Goal: Task Accomplishment & Management: Manage account settings

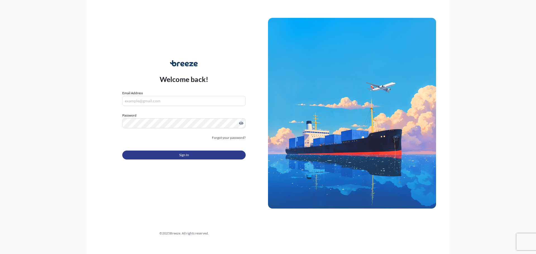
type input "[PERSON_NAME][EMAIL_ADDRESS][DOMAIN_NAME]"
click at [172, 155] on button "Sign In" at bounding box center [183, 155] width 123 height 9
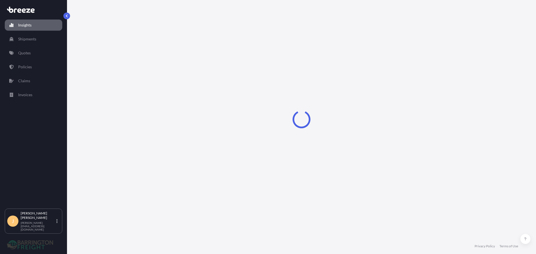
select select "2025"
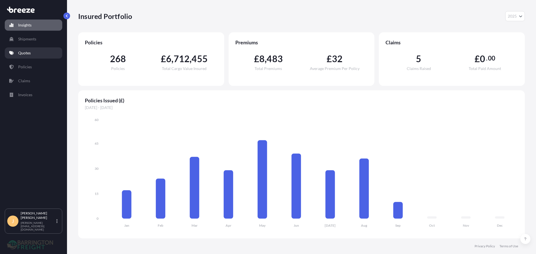
click at [24, 53] on p "Quotes" at bounding box center [24, 53] width 13 height 6
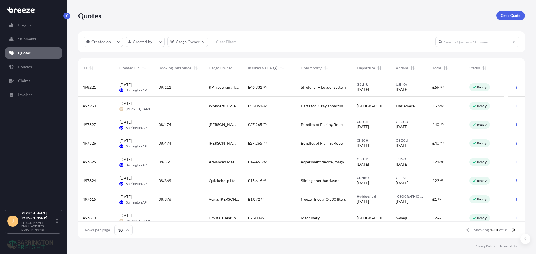
scroll to position [44, 0]
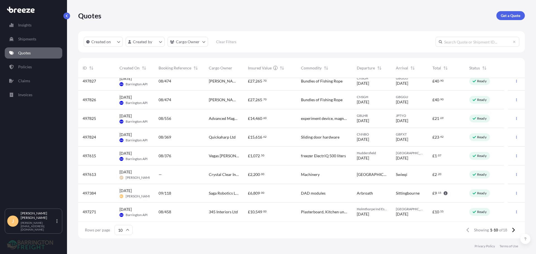
click at [213, 187] on div "Saga Robotics Ltd" at bounding box center [223, 193] width 39 height 19
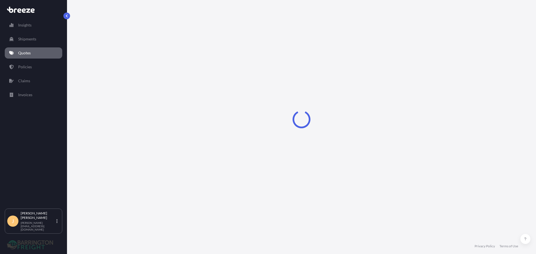
select select "Road"
select select "1"
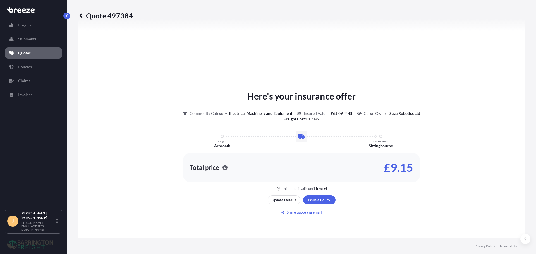
scroll to position [224, 0]
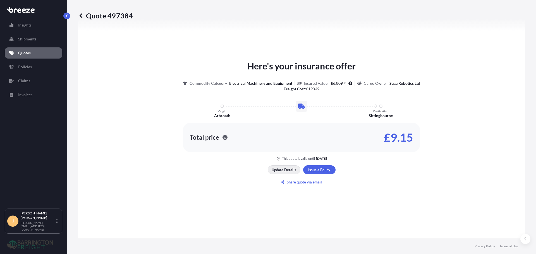
click at [285, 167] on p "Update Details" at bounding box center [283, 170] width 25 height 6
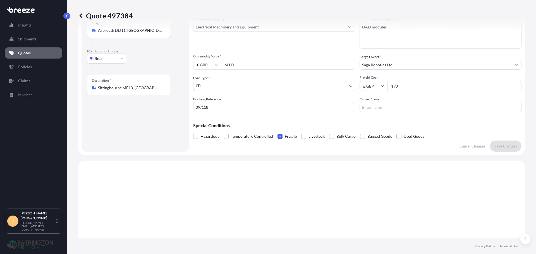
scroll to position [9, 0]
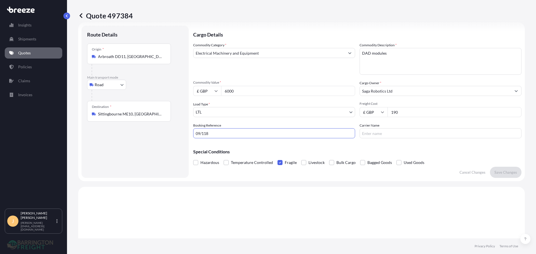
drag, startPoint x: 249, startPoint y: 135, endPoint x: 160, endPoint y: 139, distance: 88.8
click at [160, 139] on form "Route Details Place of loading Road Road Rail Origin * Arbroath DD11, [GEOGRAPH…" at bounding box center [301, 101] width 446 height 159
type input "25695"
click at [504, 170] on p "Save Changes" at bounding box center [505, 173] width 23 height 6
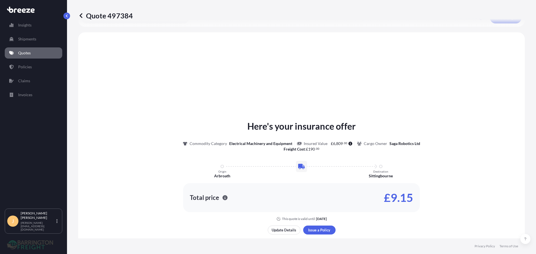
scroll to position [168, 0]
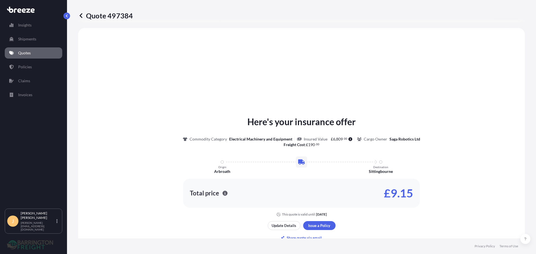
select select "Road"
select select "1"
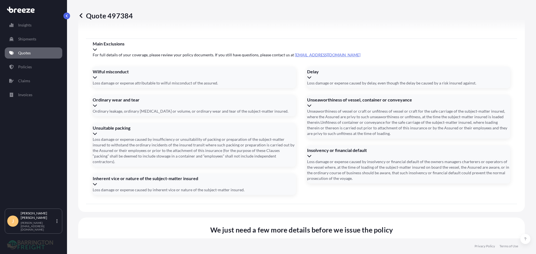
scroll to position [631, 0]
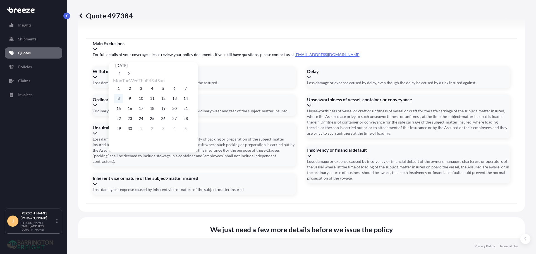
click at [117, 100] on button "8" at bounding box center [118, 98] width 9 height 9
type input "[DATE]"
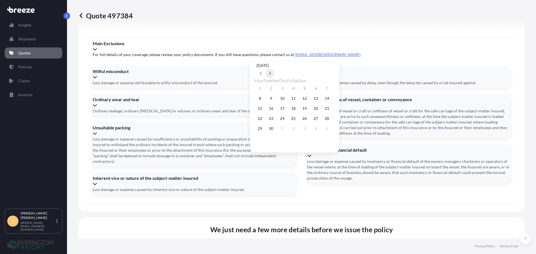
click at [274, 69] on button at bounding box center [269, 73] width 9 height 9
click at [287, 100] on button "8" at bounding box center [282, 98] width 9 height 9
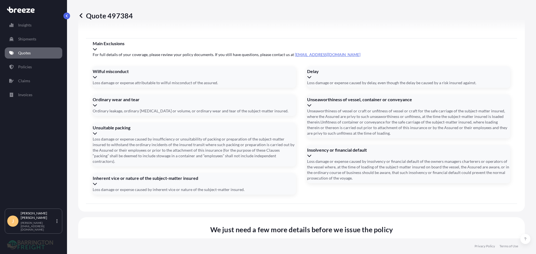
type input "[DATE]"
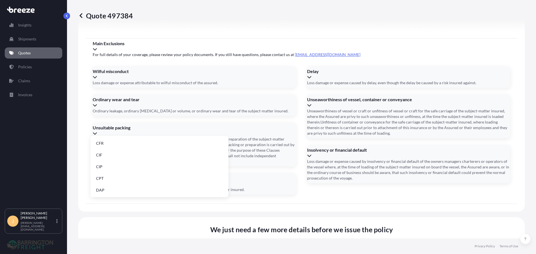
type input "Da"
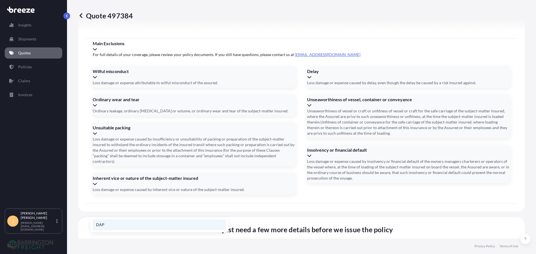
click at [124, 220] on li "DAP" at bounding box center [159, 225] width 133 height 11
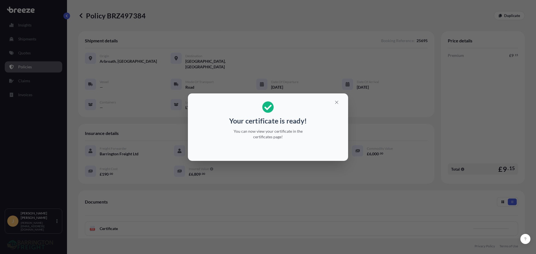
click at [185, 220] on div "Your certificate is ready! You can now view your certificate in the certificate…" at bounding box center [268, 127] width 536 height 254
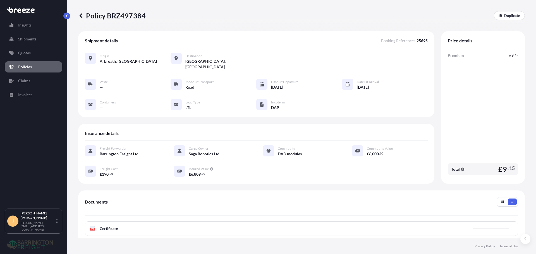
click at [205, 222] on div "PDF Certificate" at bounding box center [301, 229] width 433 height 15
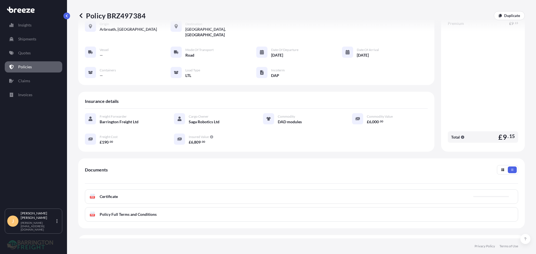
scroll to position [76, 0]
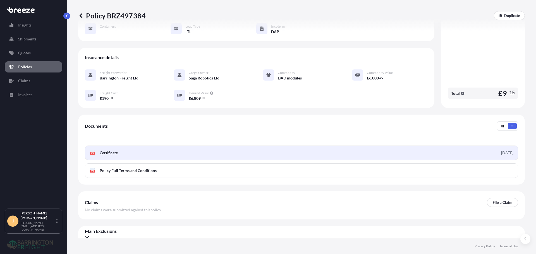
click at [157, 148] on link "PDF Certificate [DATE]" at bounding box center [301, 153] width 433 height 15
